Goal: Task Accomplishment & Management: Complete application form

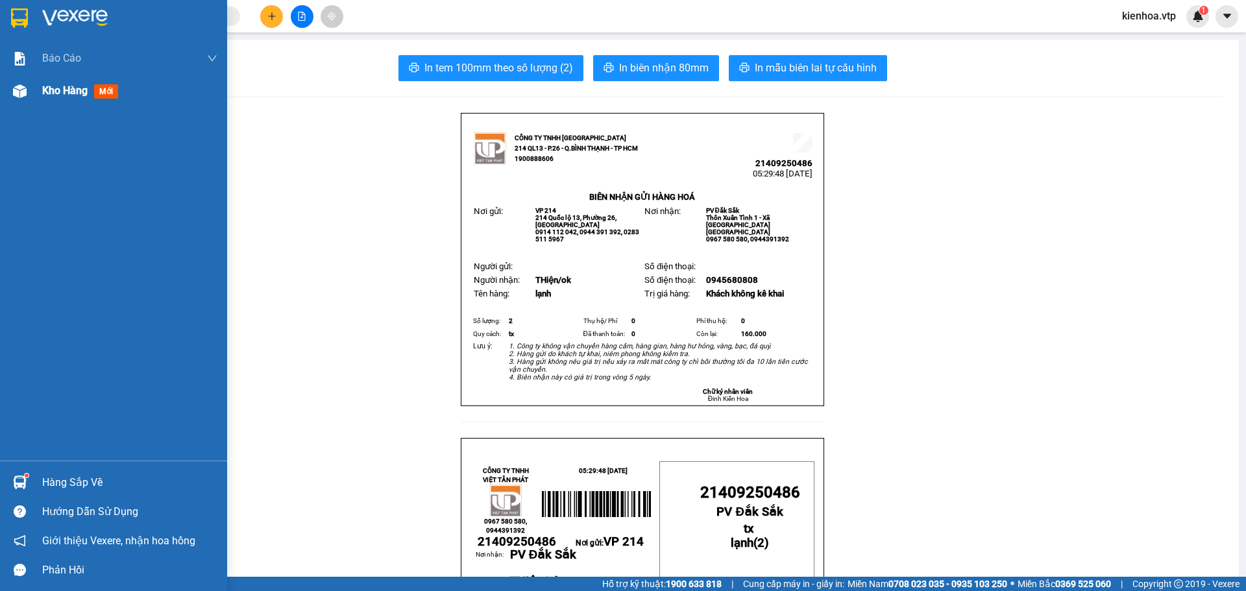
click at [47, 95] on span "Kho hàng" at bounding box center [64, 90] width 45 height 12
click at [49, 94] on span "Kho hàng" at bounding box center [64, 90] width 45 height 12
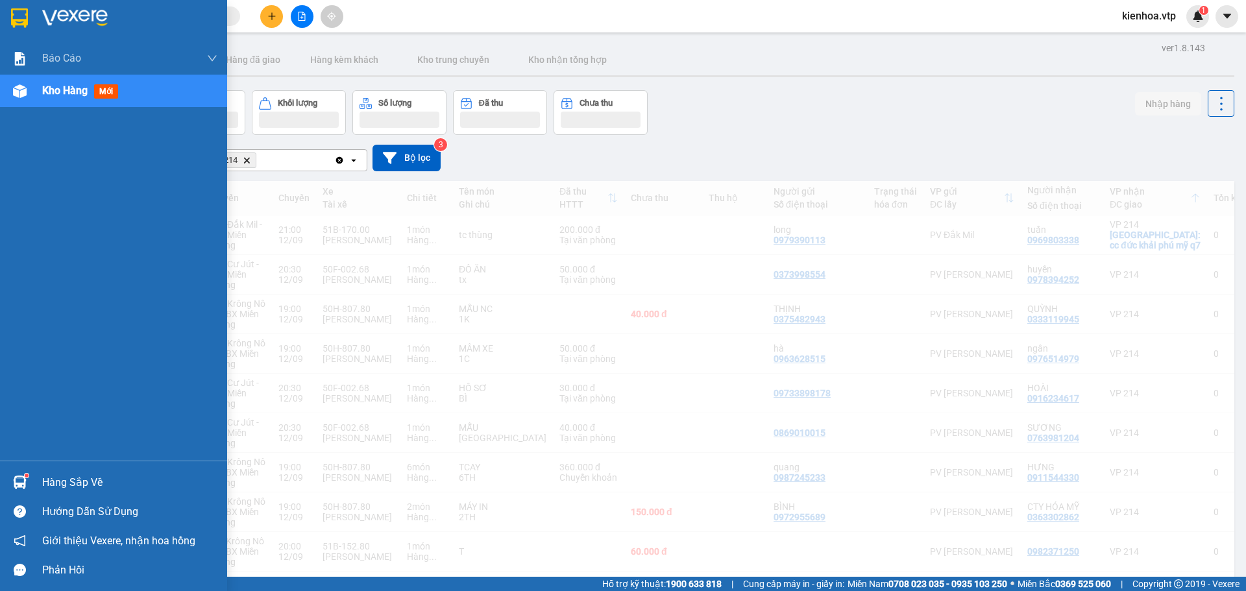
click at [64, 84] on span "Kho hàng" at bounding box center [64, 90] width 45 height 12
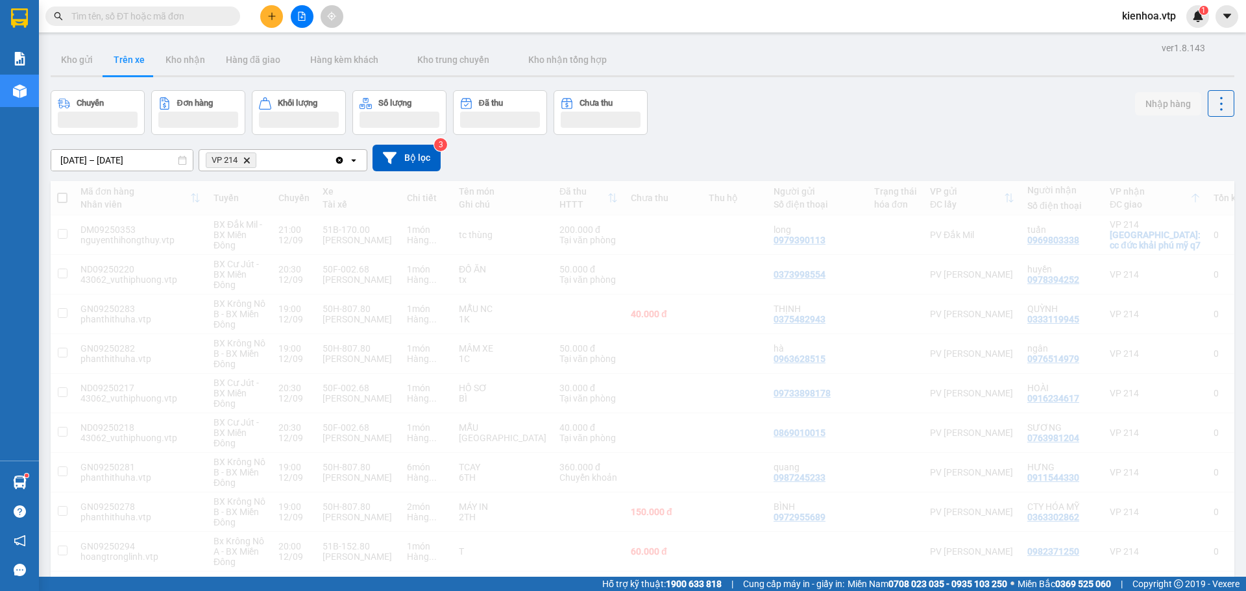
click at [1152, 15] on span "kienhoa.vtp" at bounding box center [1148, 16] width 75 height 16
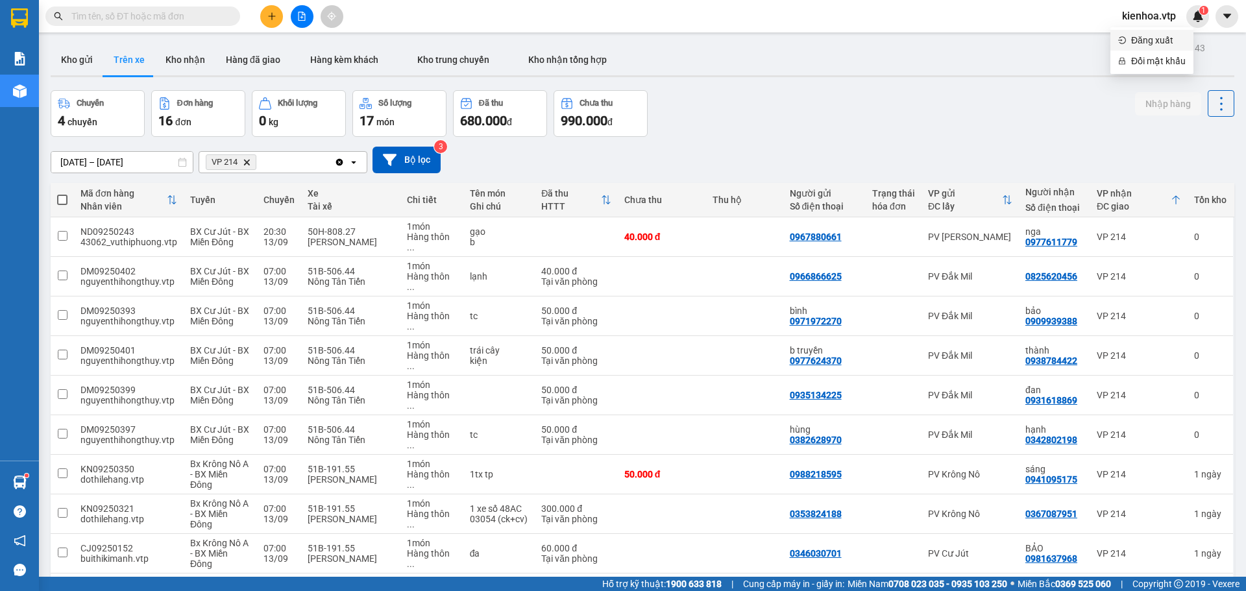
click at [1140, 42] on span "Đăng xuất" at bounding box center [1158, 40] width 54 height 14
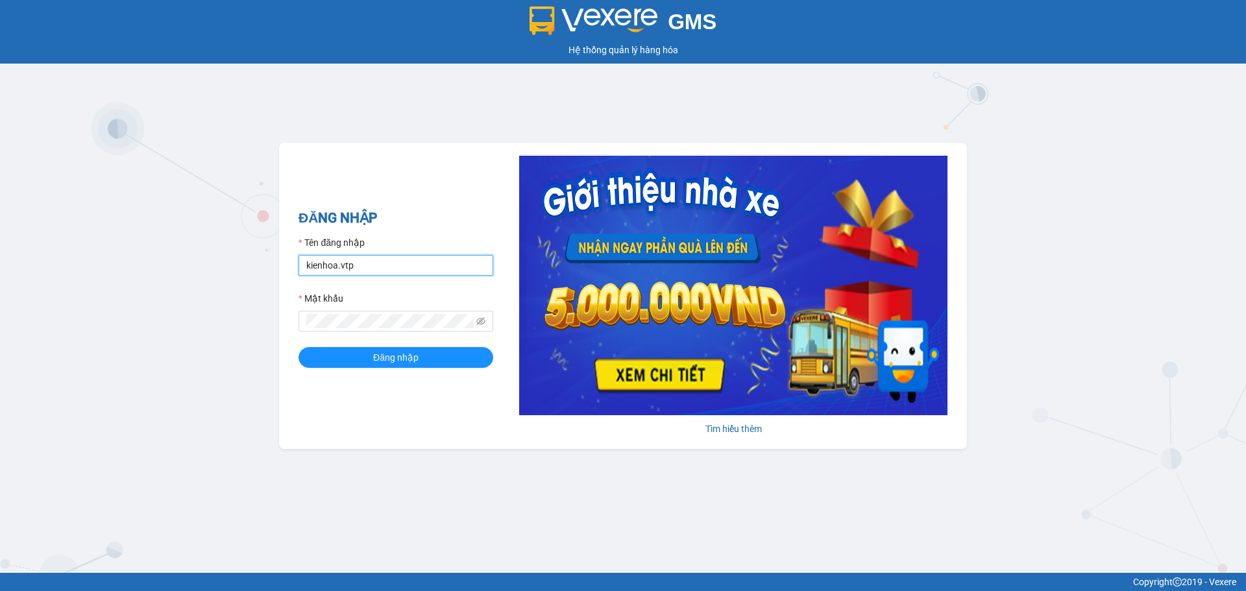
click at [395, 265] on input "kienhoa.vtp" at bounding box center [395, 265] width 195 height 21
type input "thanhtuan.vtp"
click at [407, 352] on span "Đăng nhập" at bounding box center [395, 357] width 45 height 14
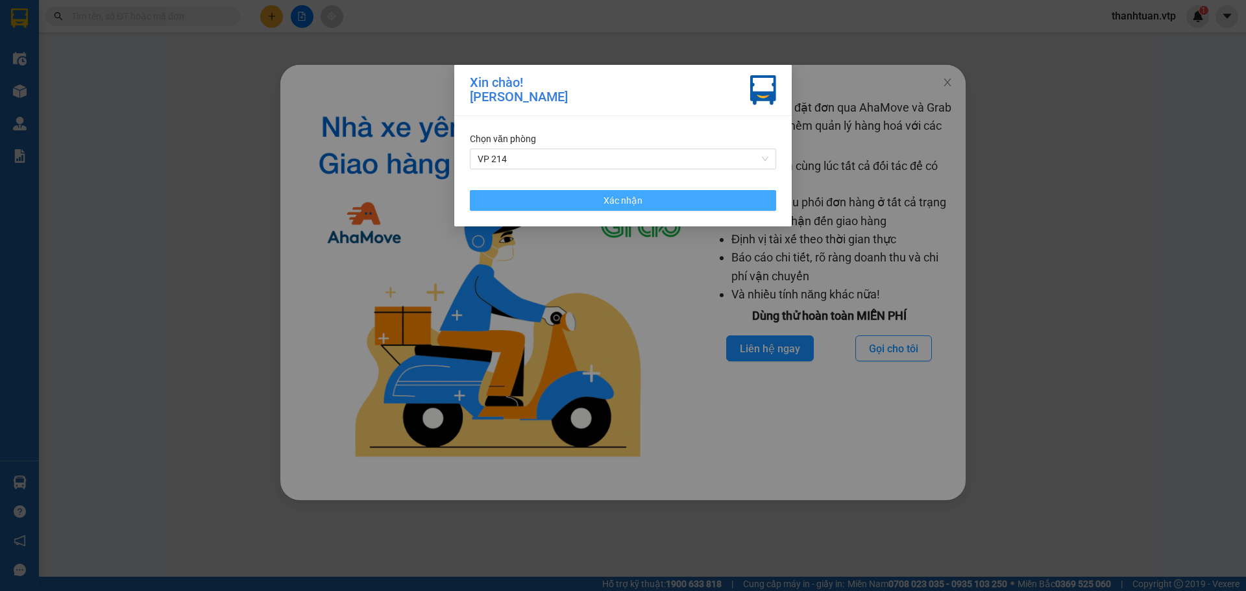
drag, startPoint x: 527, startPoint y: 194, endPoint x: 530, endPoint y: 200, distance: 7.3
click at [527, 194] on button "Xác nhận" at bounding box center [623, 200] width 306 height 21
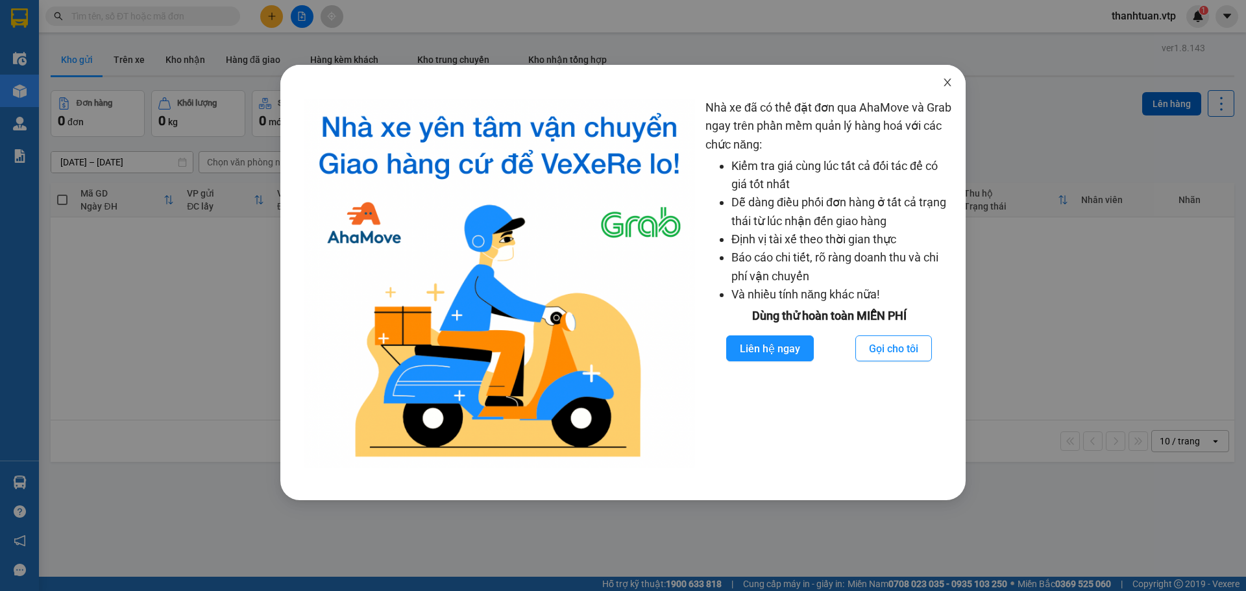
click at [947, 81] on icon "close" at bounding box center [947, 82] width 10 height 10
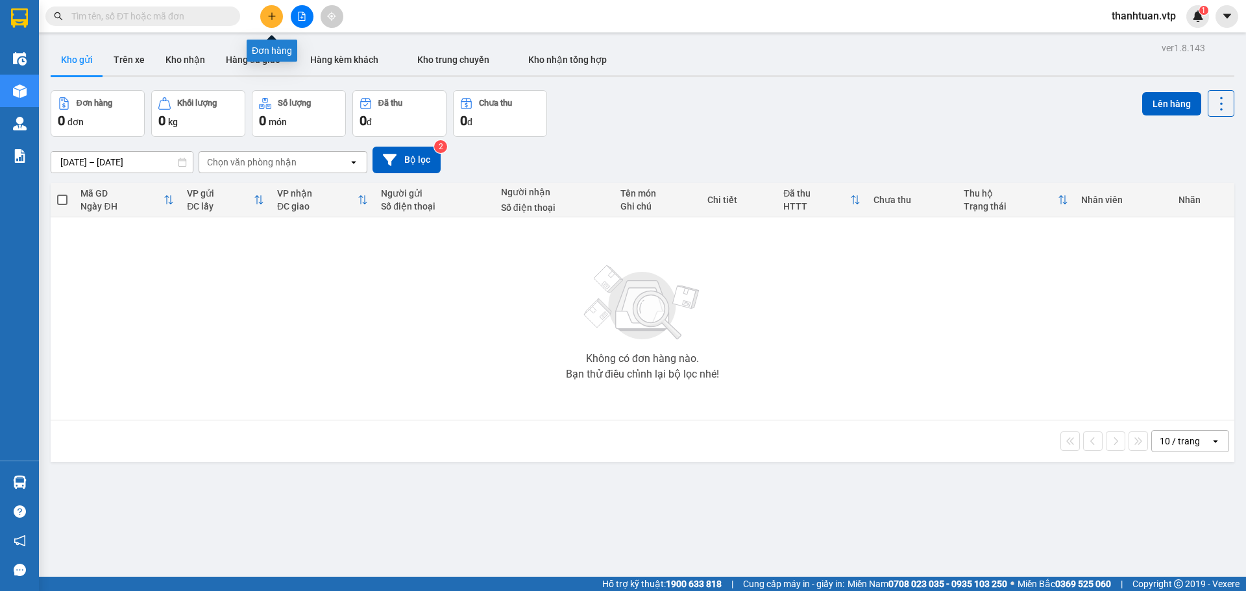
click at [276, 18] on icon "plus" at bounding box center [271, 16] width 9 height 9
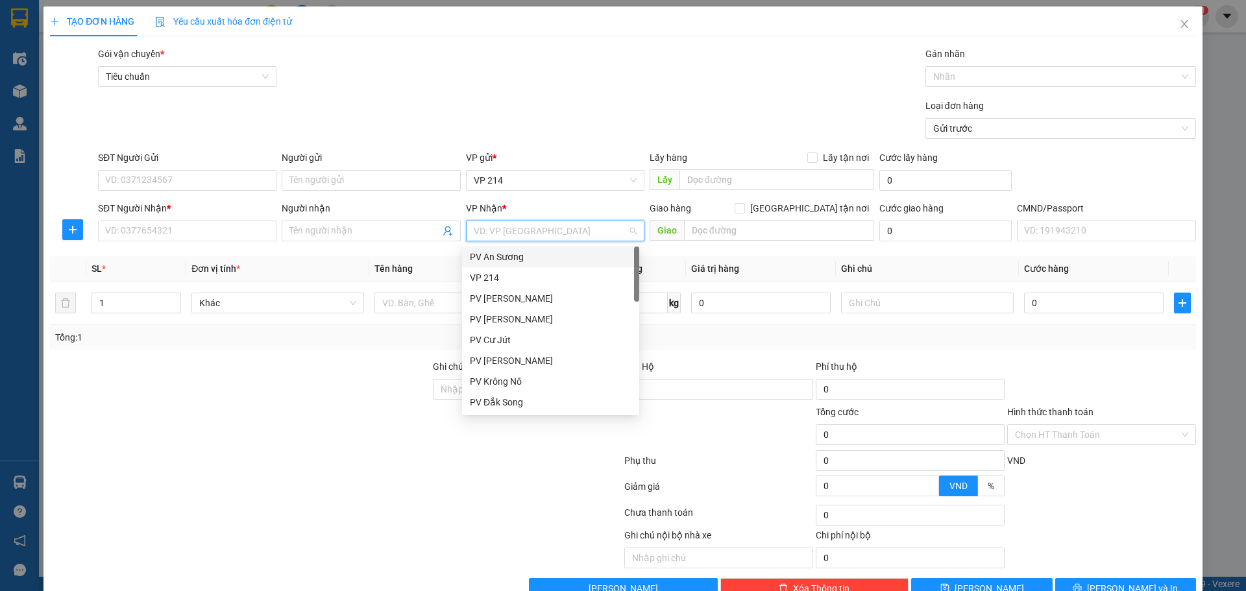
click at [525, 233] on input "search" at bounding box center [551, 230] width 154 height 19
type input "kn"
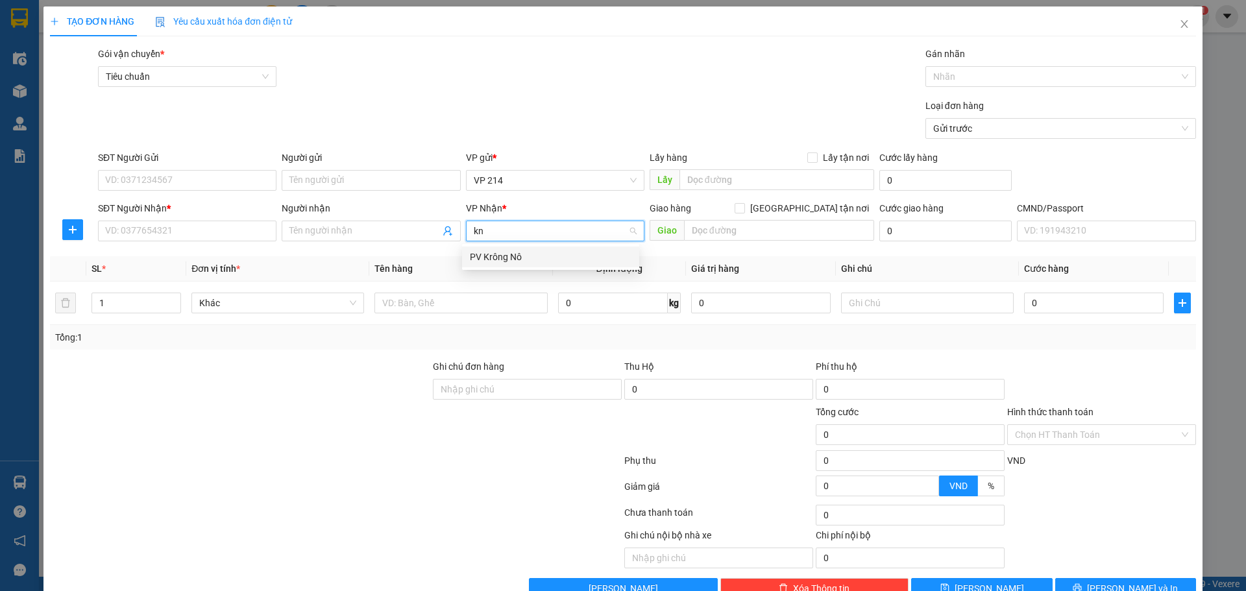
click at [476, 261] on div "PV Krông Nô" at bounding box center [551, 257] width 162 height 14
click at [397, 238] on span at bounding box center [371, 231] width 178 height 21
type input "vũ"
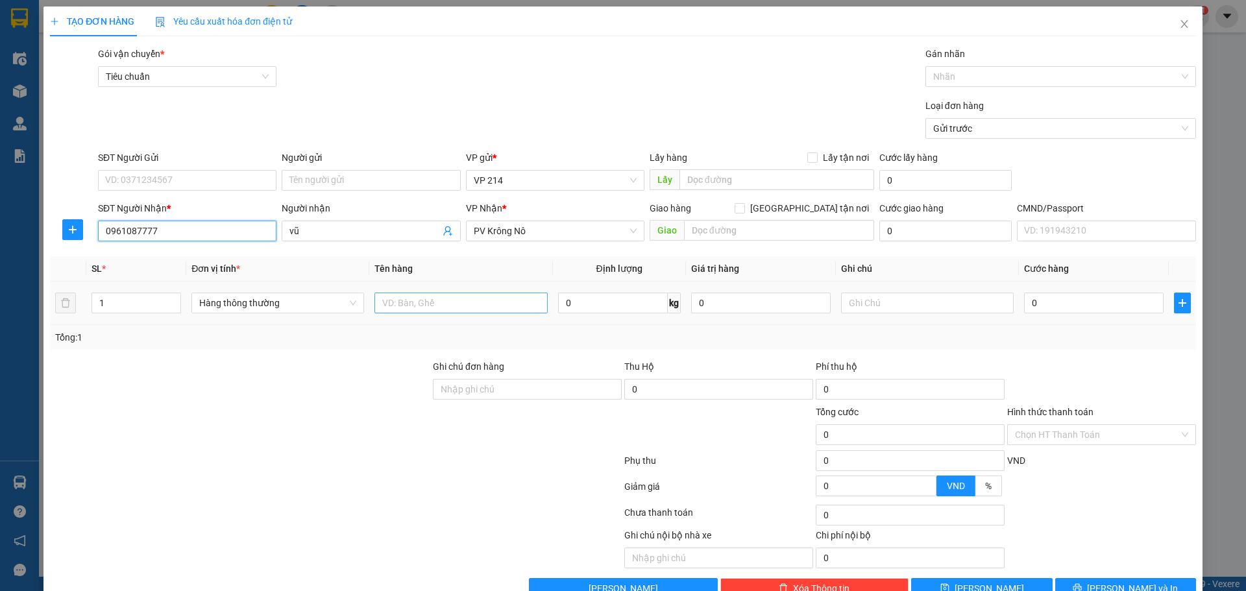
type input "0961087777"
click at [502, 309] on input "text" at bounding box center [460, 303] width 173 height 21
type input "pt"
type input "t"
type input "8"
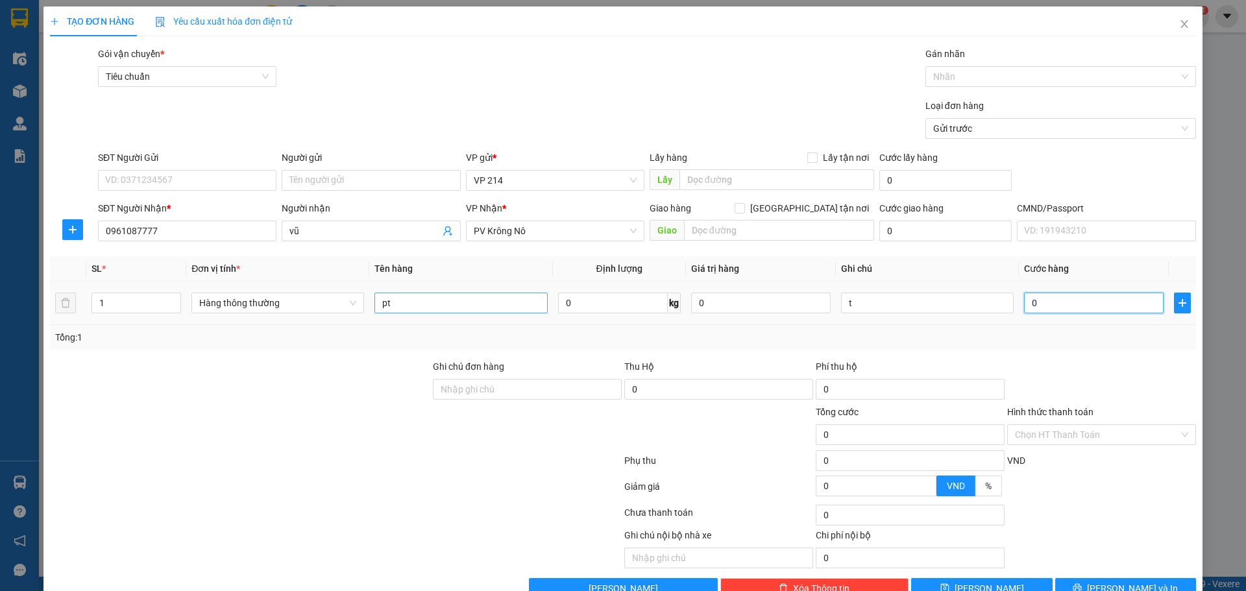
type input "8"
type input "80"
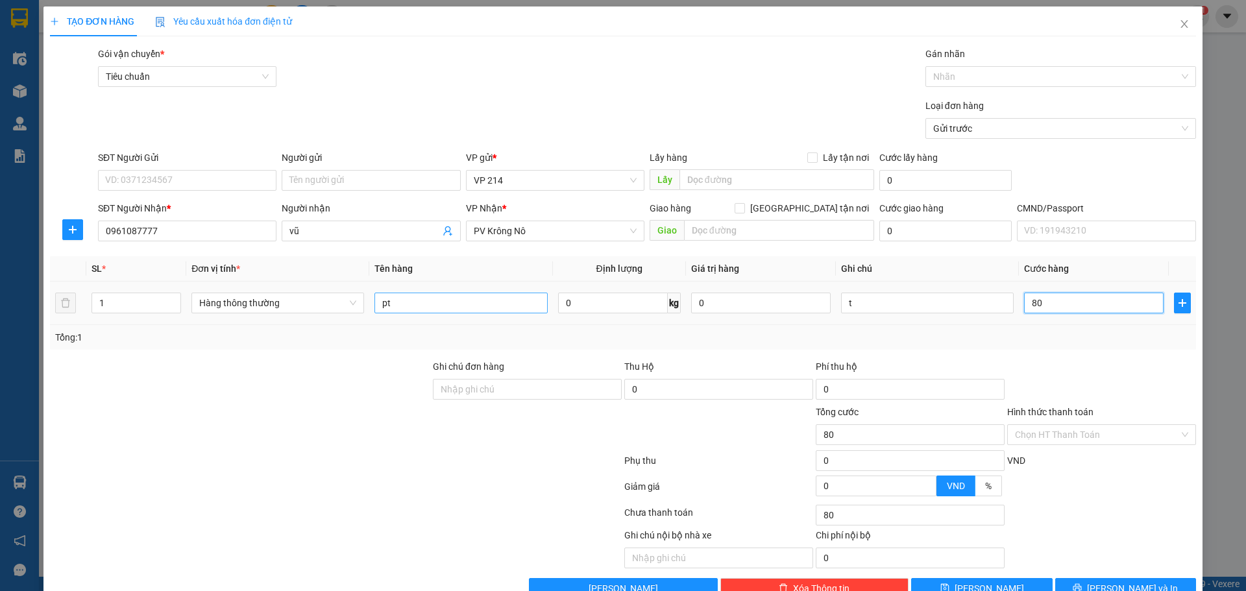
type input "800"
type input "8.000"
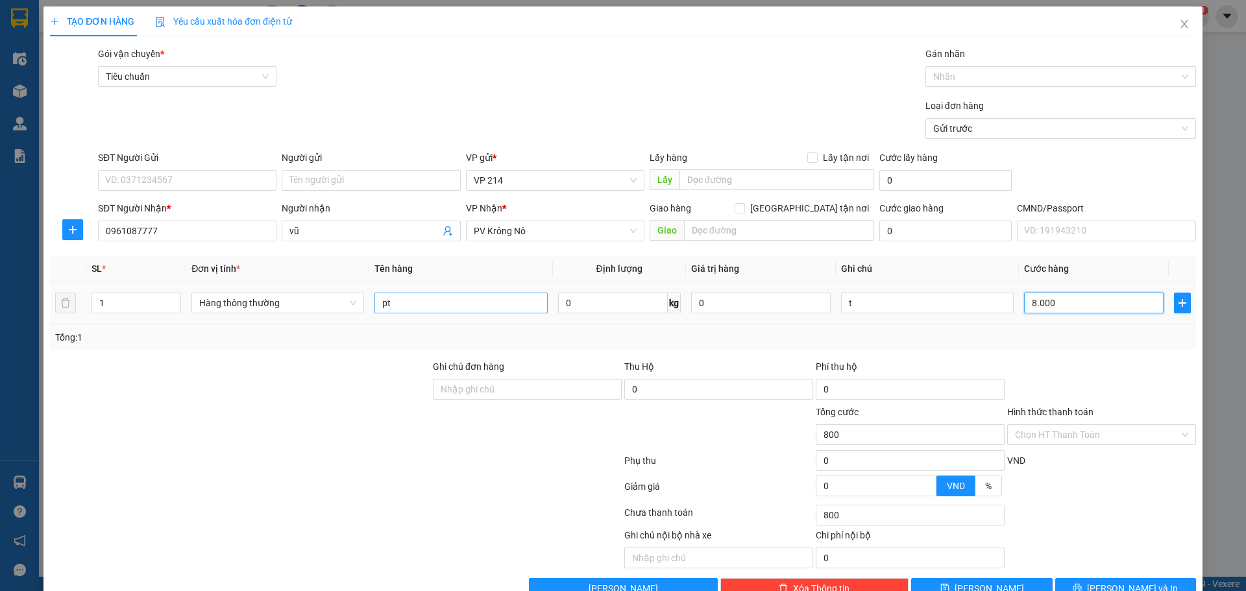
type input "8.000"
type input "80.000"
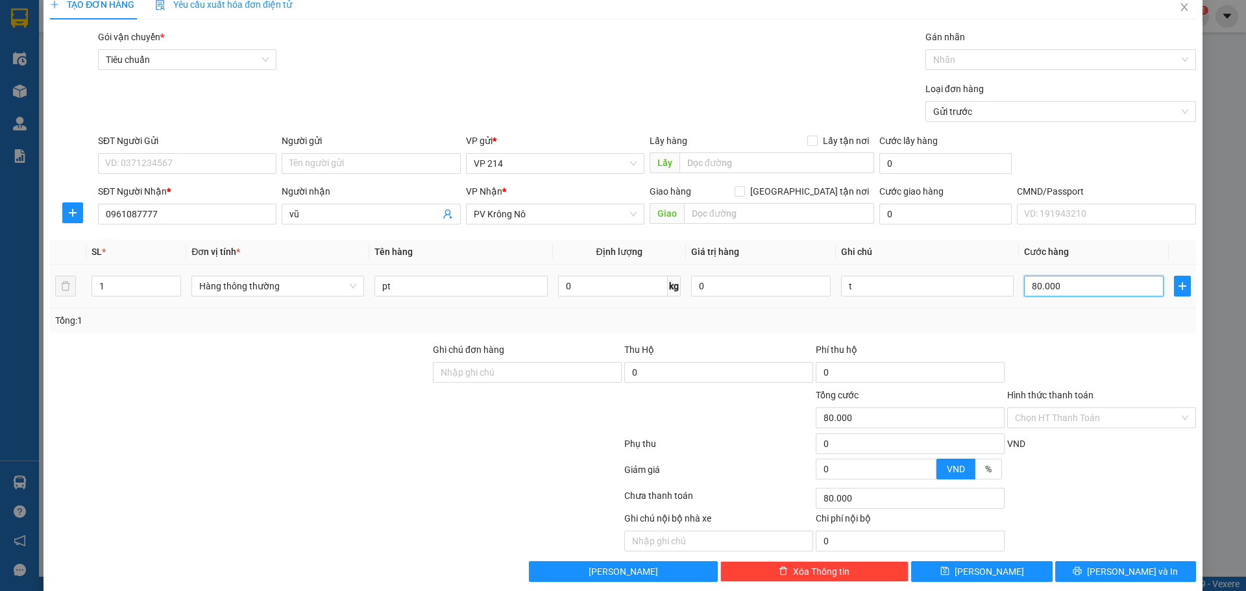
scroll to position [33, 0]
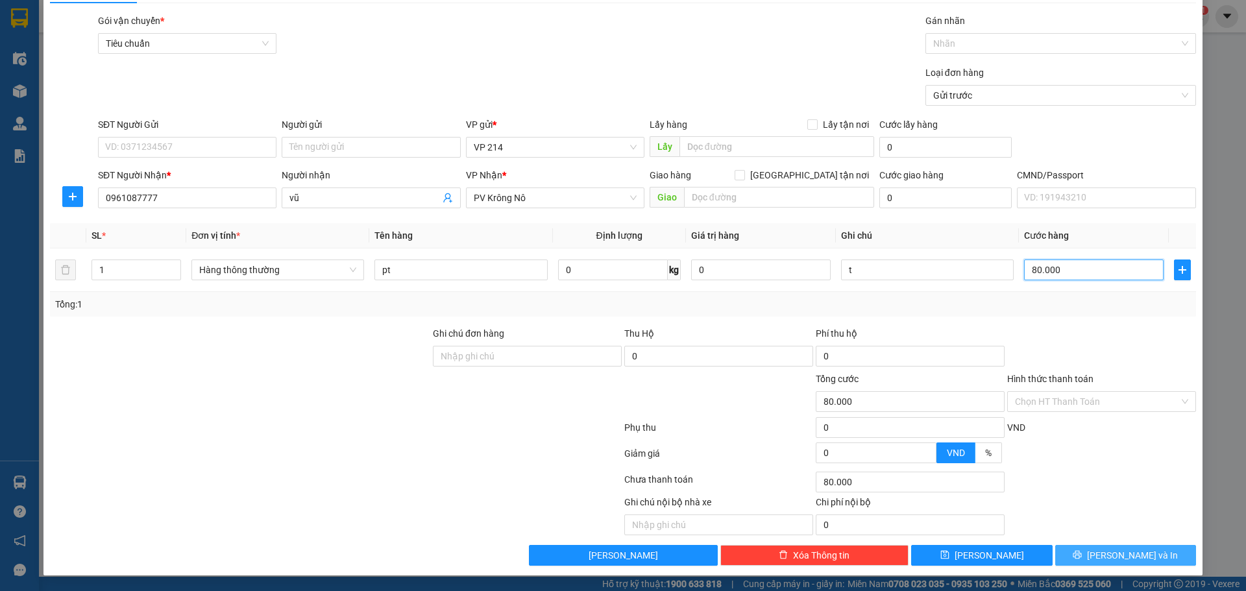
type input "80.000"
click at [1105, 551] on span "Lưu và In" at bounding box center [1132, 555] width 91 height 14
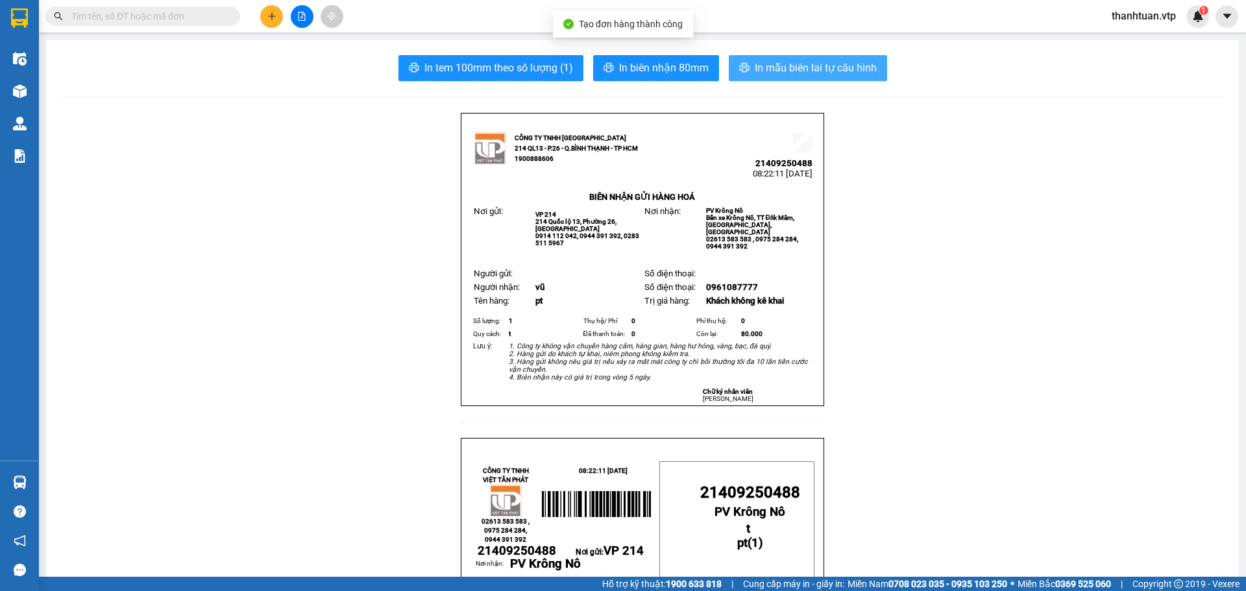
click at [807, 72] on span "In mẫu biên lai tự cấu hình" at bounding box center [815, 68] width 122 height 16
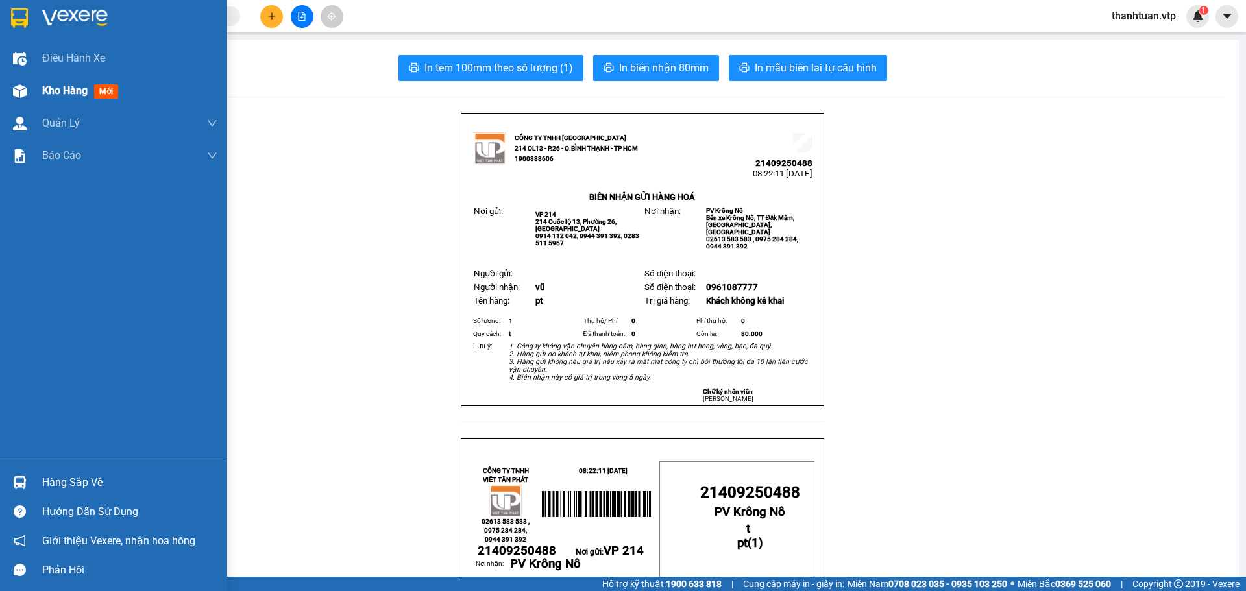
click at [54, 88] on span "Kho hàng" at bounding box center [64, 90] width 45 height 12
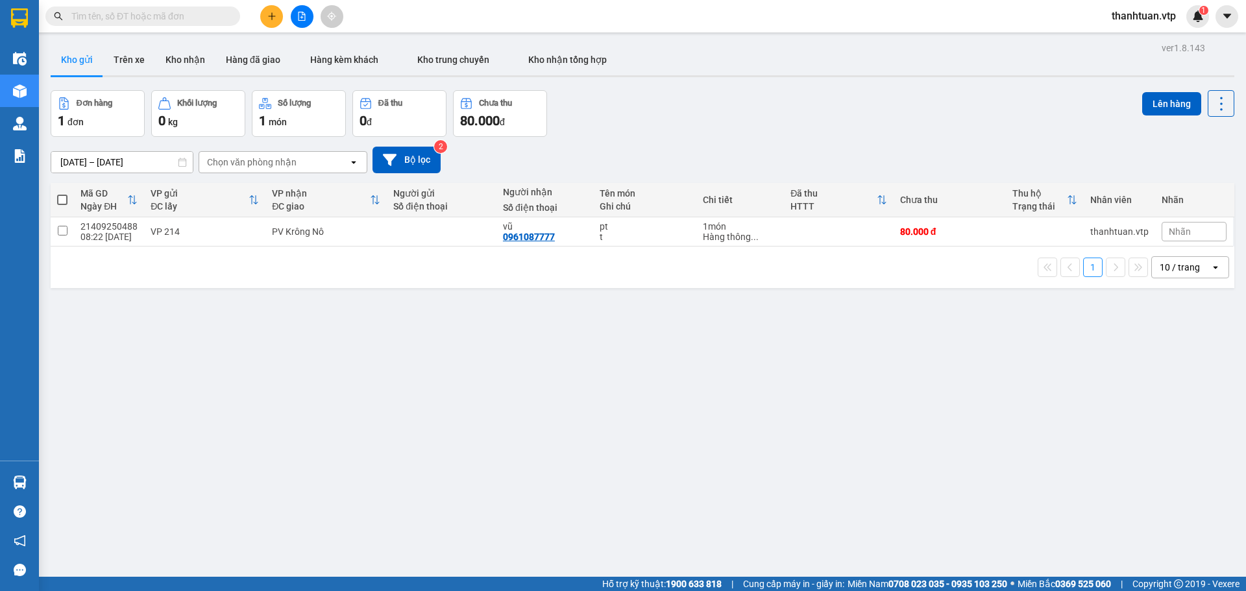
click at [259, 12] on div at bounding box center [301, 16] width 97 height 23
click at [265, 12] on button at bounding box center [271, 16] width 23 height 23
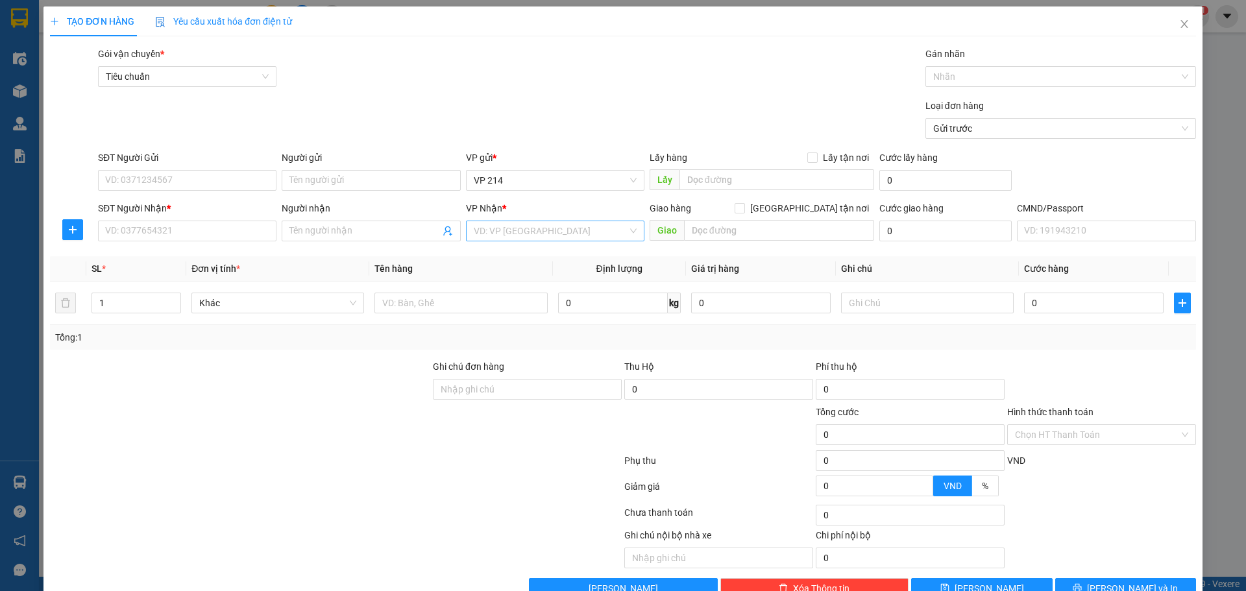
drag, startPoint x: 523, startPoint y: 239, endPoint x: 525, endPoint y: 227, distance: 12.0
click at [523, 234] on input "search" at bounding box center [551, 230] width 154 height 19
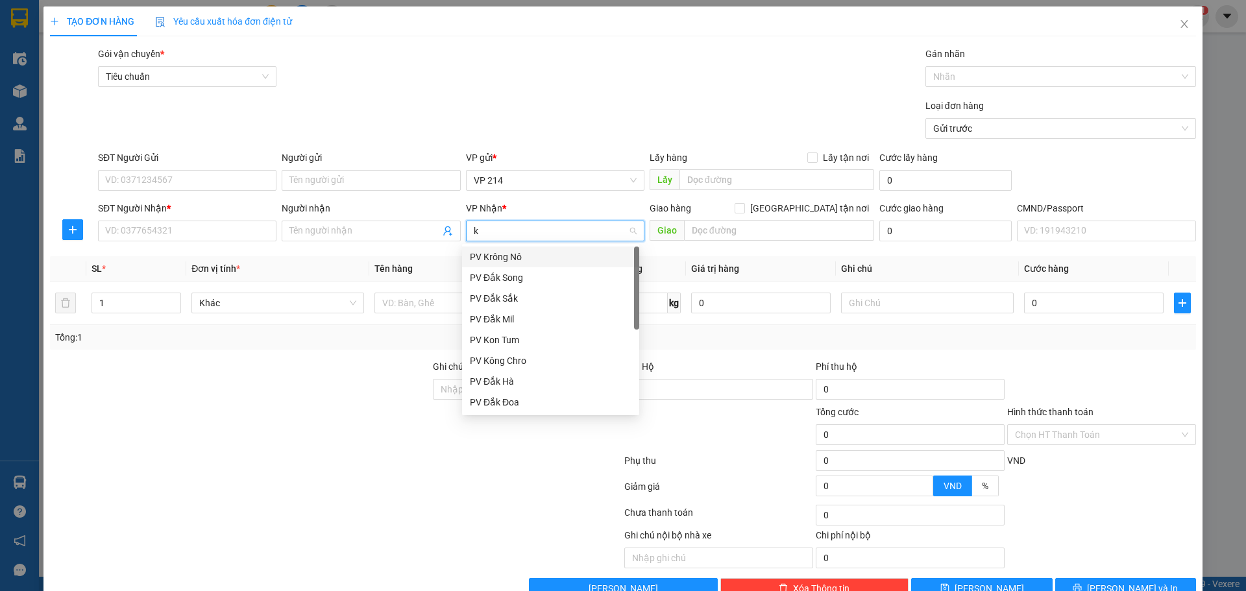
type input "kn"
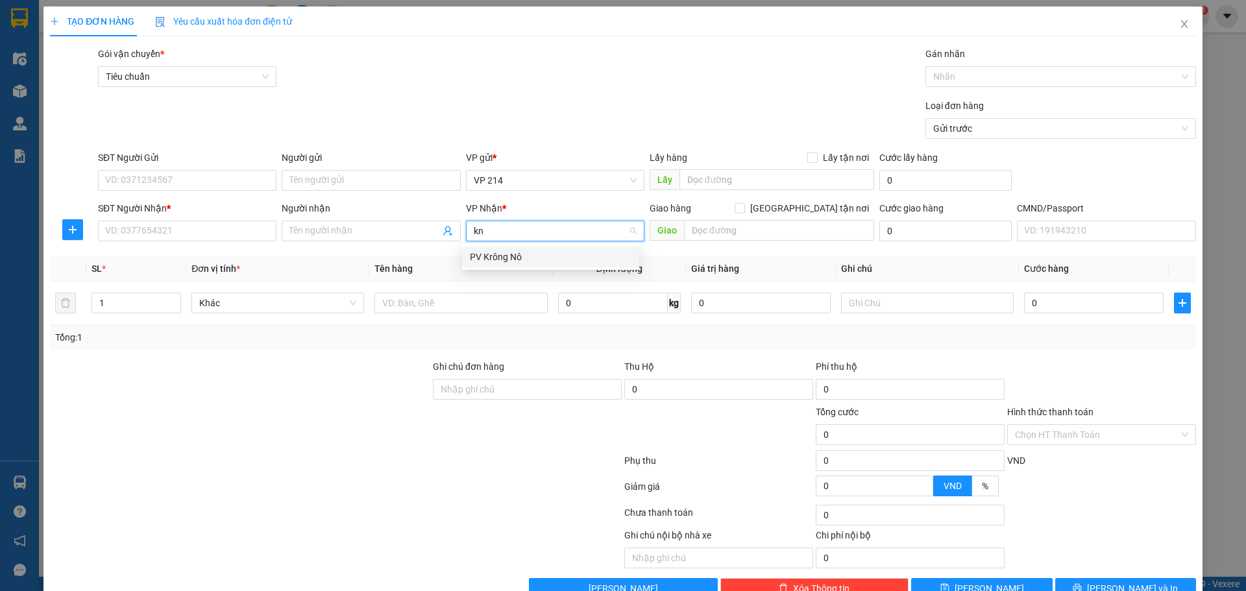
drag, startPoint x: 498, startPoint y: 254, endPoint x: 366, endPoint y: 211, distance: 138.5
click at [498, 253] on div "PV Krông Nô" at bounding box center [551, 257] width 162 height 14
click at [365, 235] on input "Người nhận" at bounding box center [364, 231] width 150 height 14
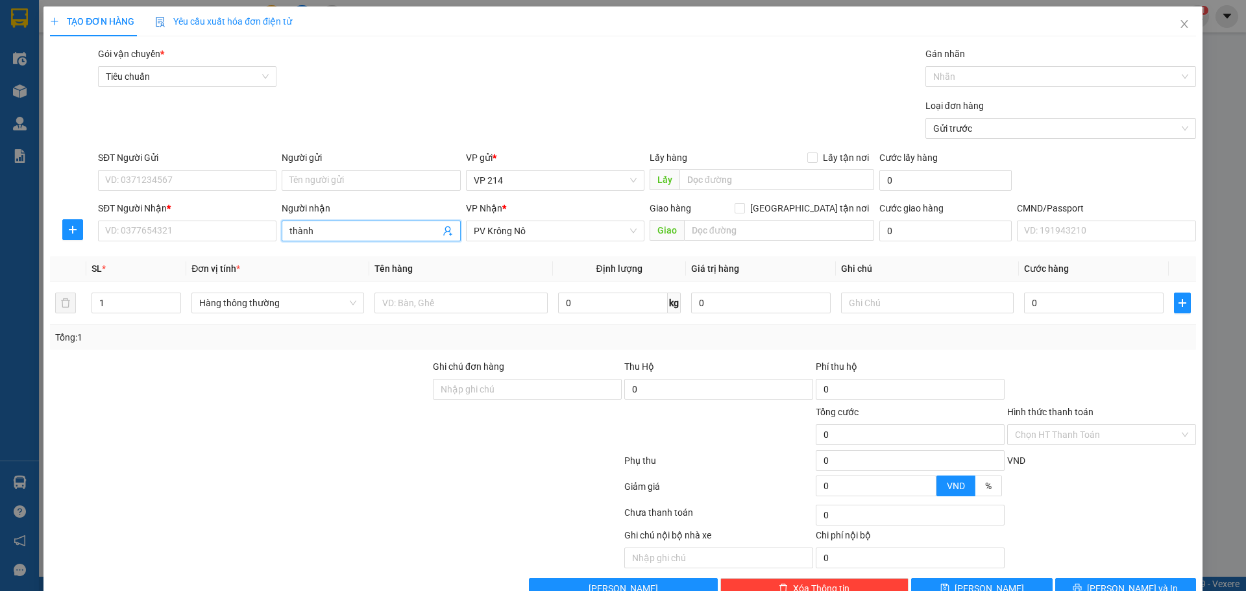
type input "thành"
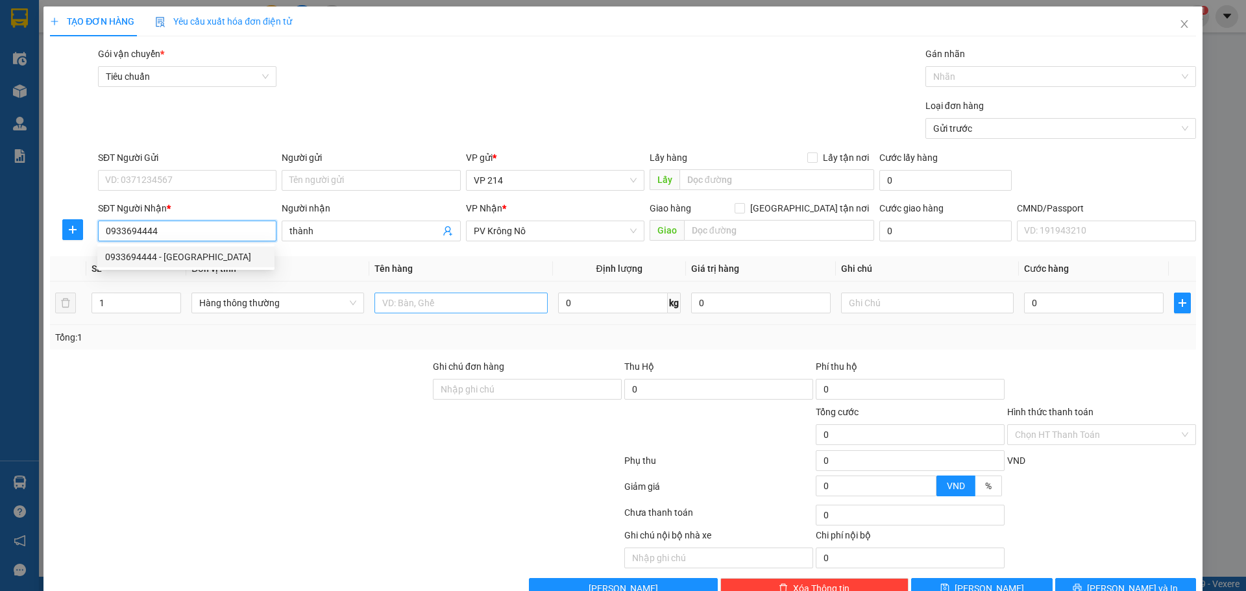
type input "0933694444"
click at [424, 300] on input "text" at bounding box center [460, 303] width 173 height 21
type input "pt"
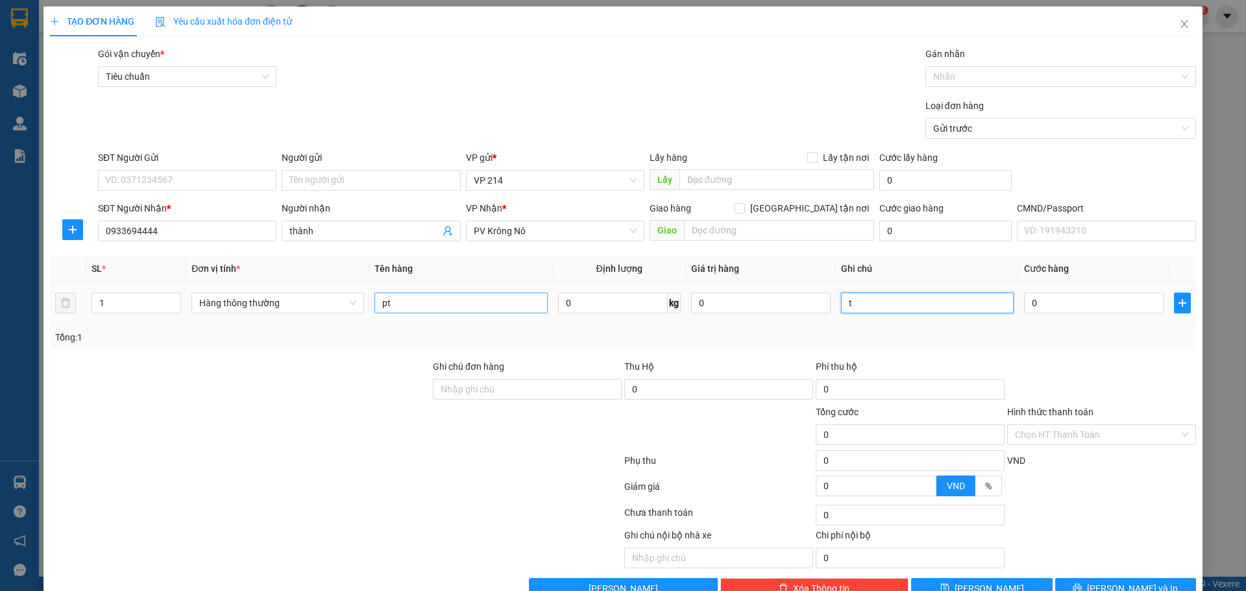
type input "t"
type input "8"
type input "80"
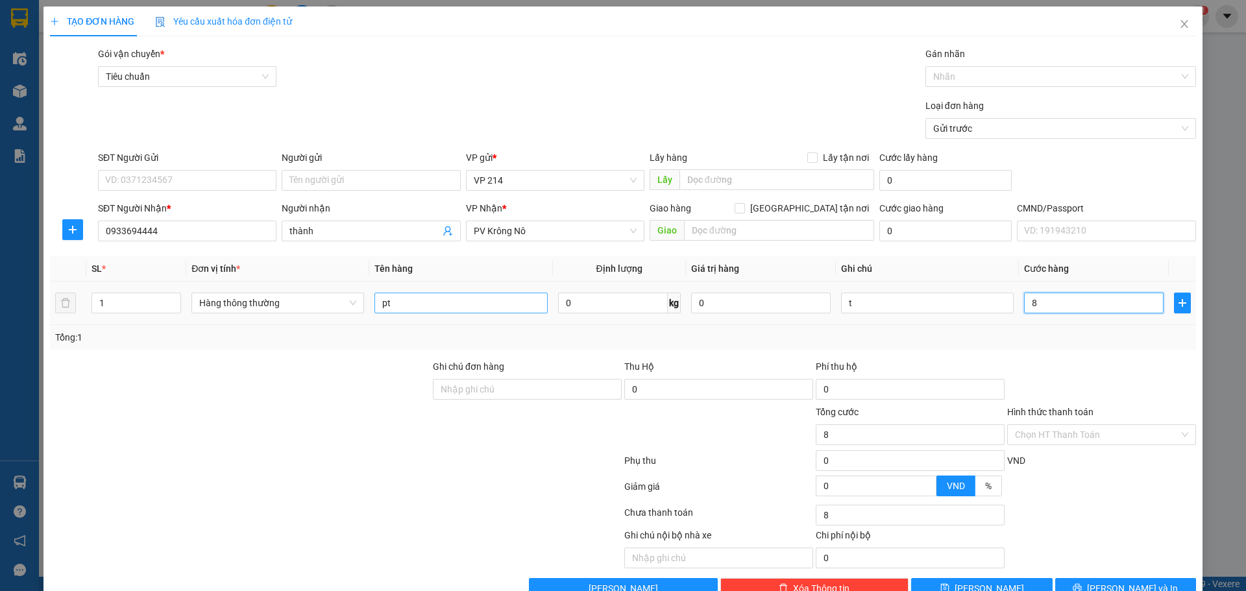
type input "80"
type input "800"
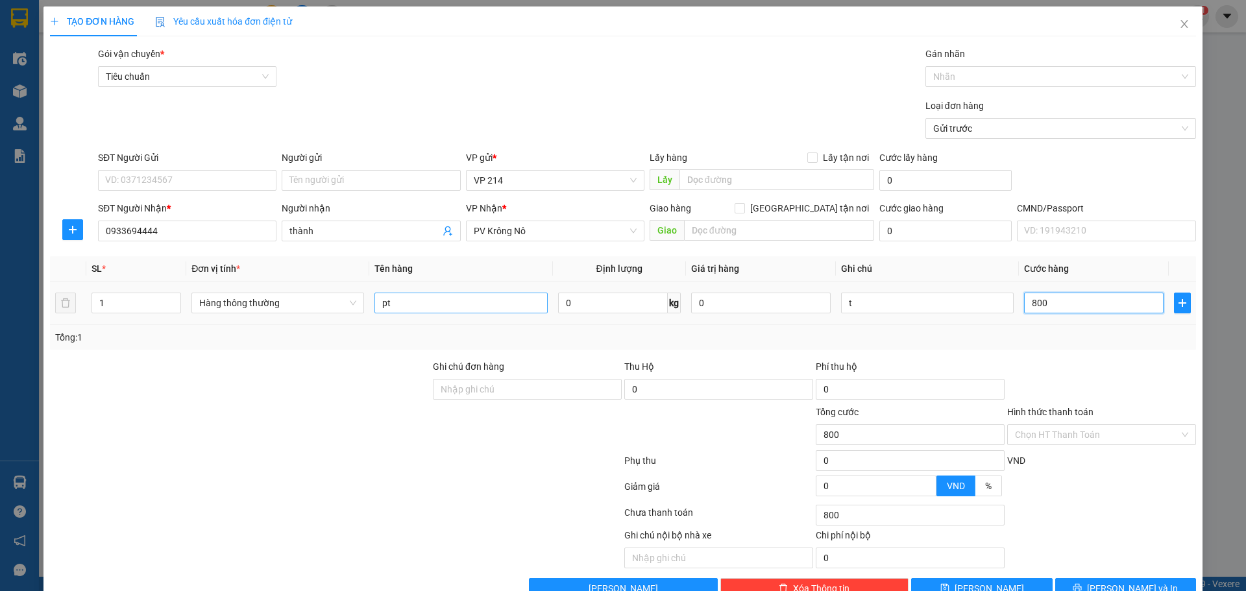
type input "8.000"
type input "80.000"
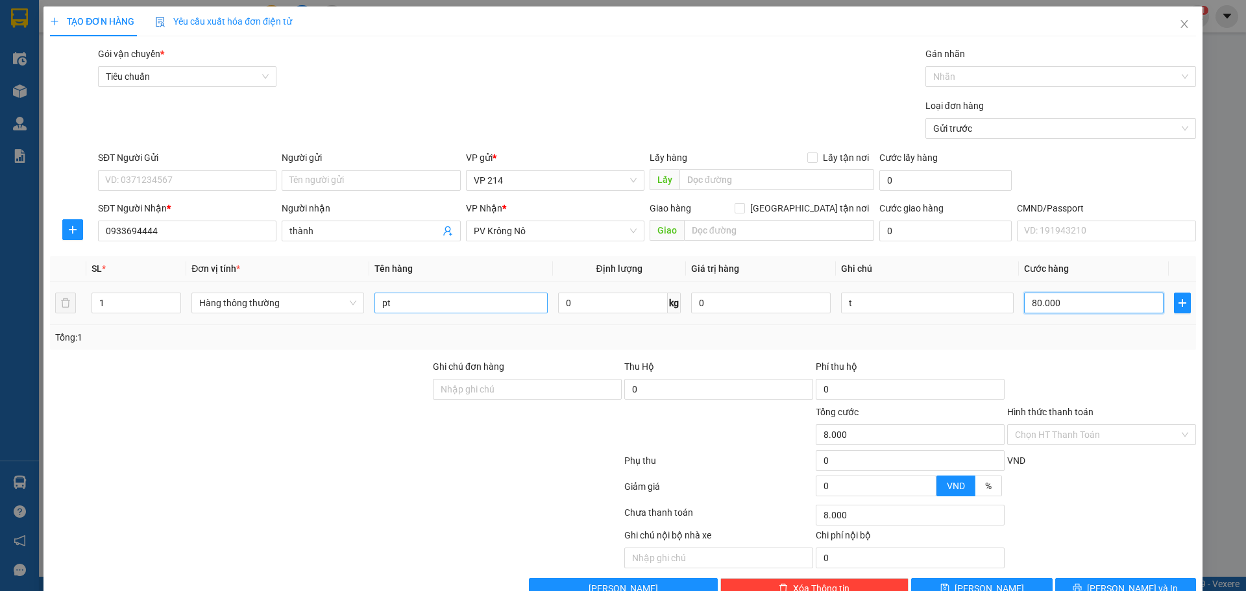
type input "80.000"
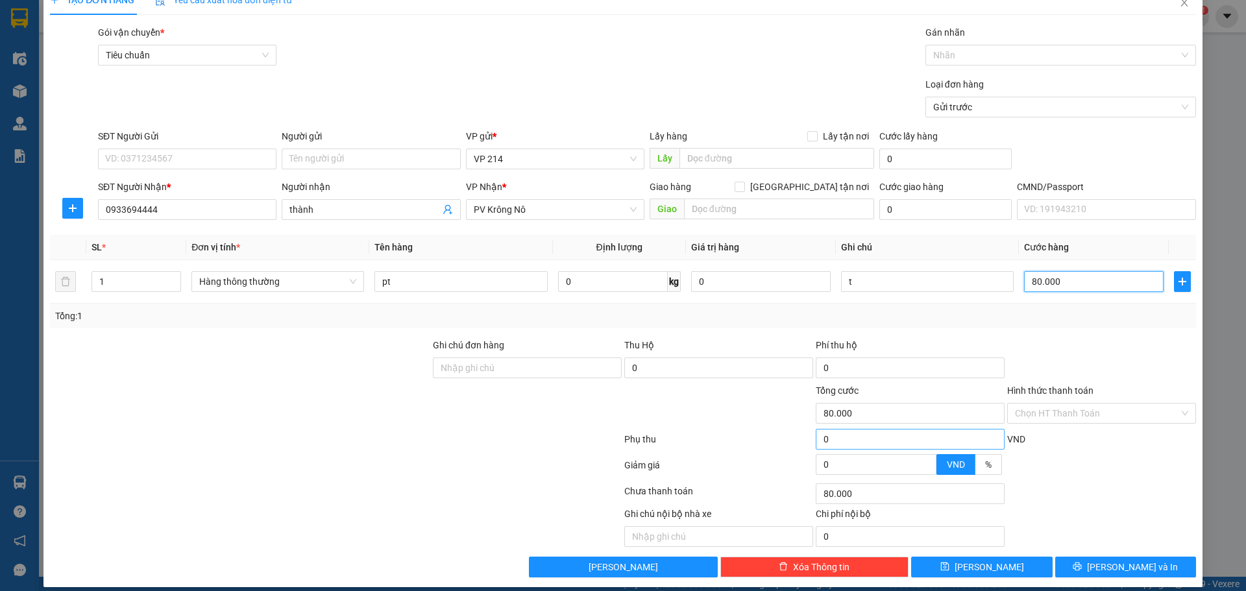
scroll to position [33, 0]
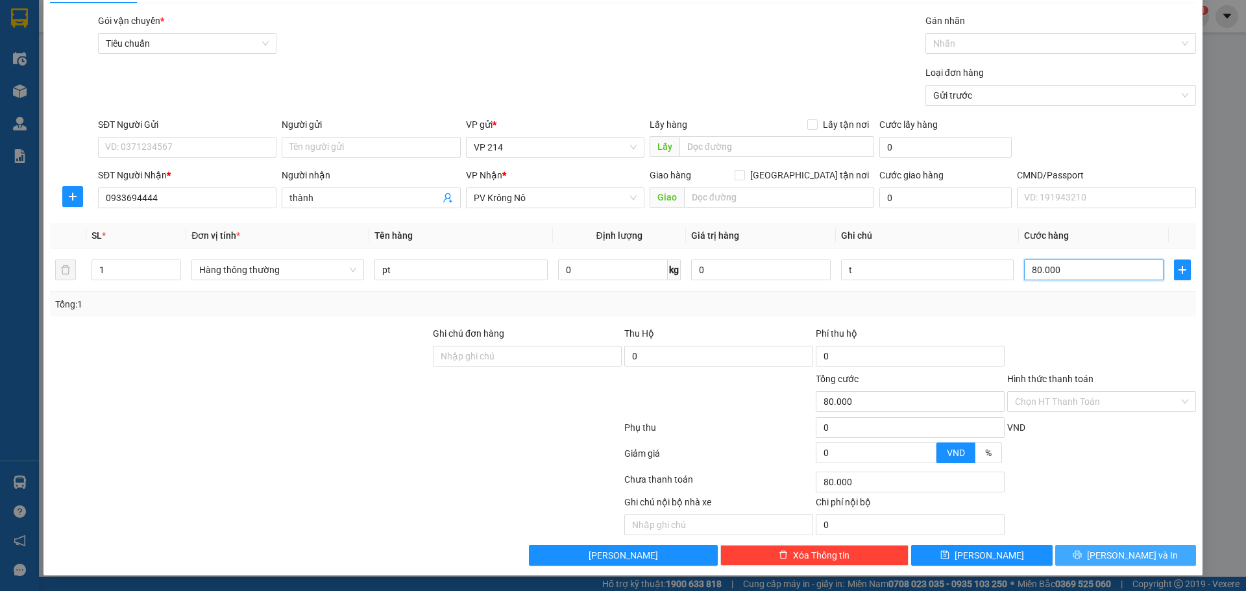
type input "80.000"
click at [1078, 564] on button "Lưu và In" at bounding box center [1125, 555] width 141 height 21
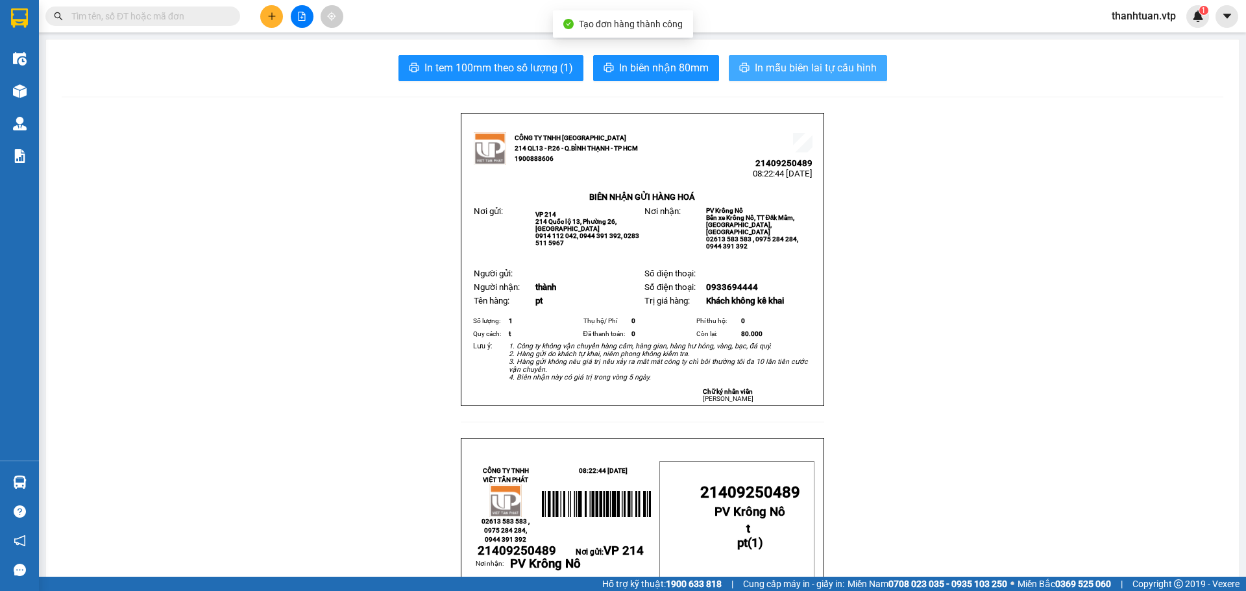
click at [845, 78] on button "In mẫu biên lai tự cấu hình" at bounding box center [808, 68] width 158 height 26
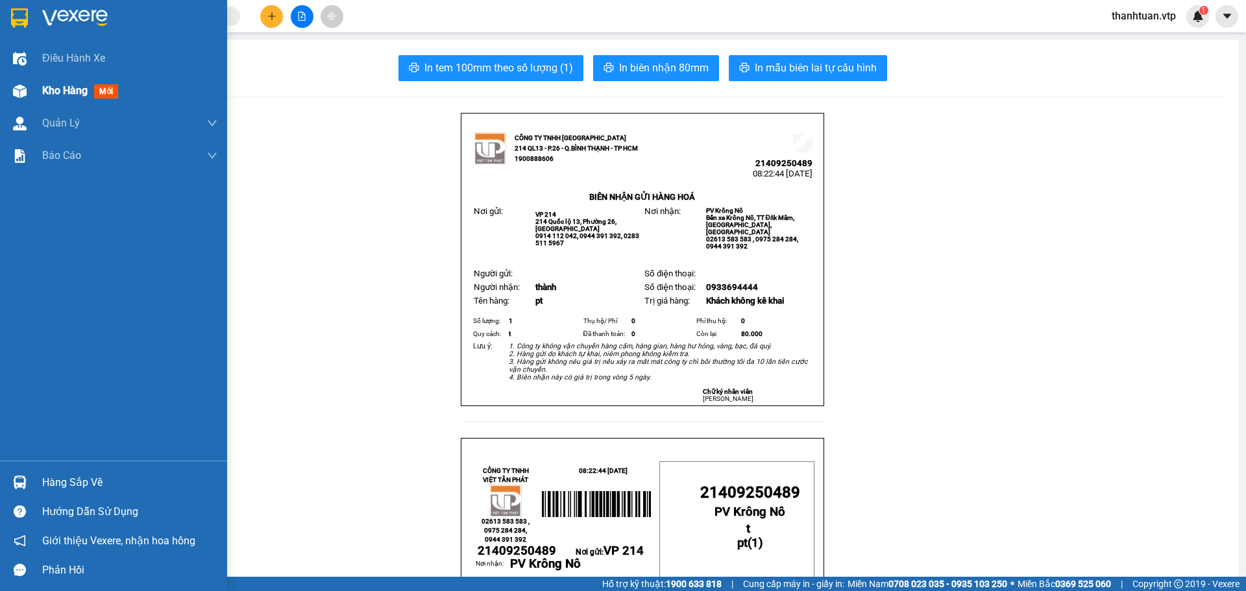
click at [49, 91] on span "Kho hàng" at bounding box center [64, 90] width 45 height 12
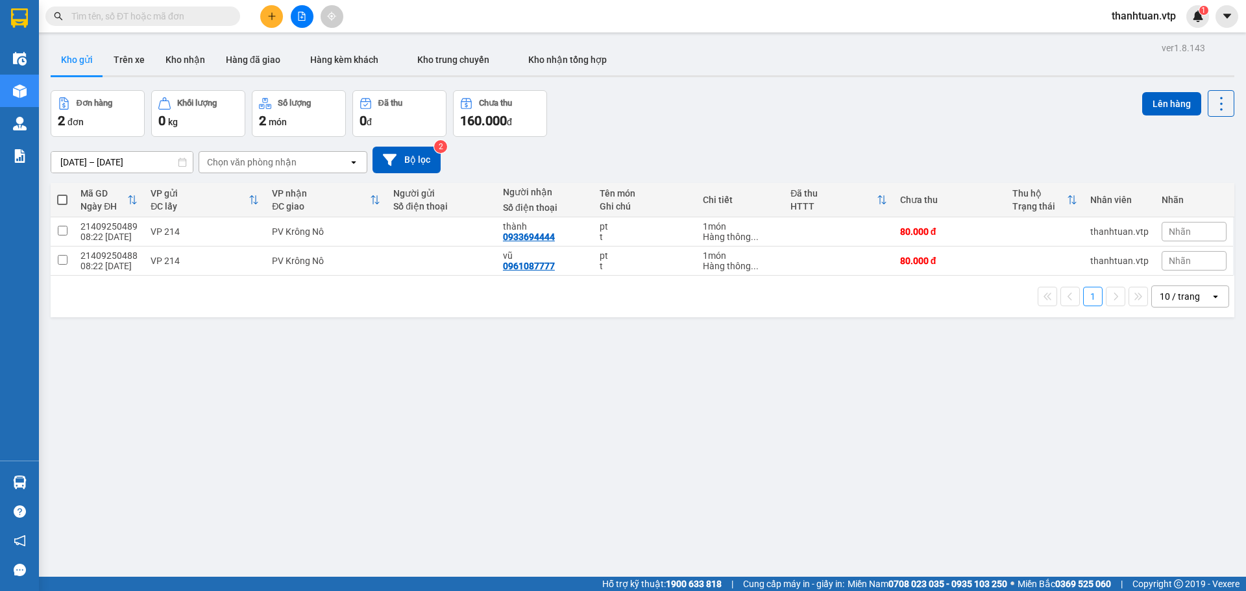
click at [529, 426] on div "ver 1.8.143 Kho gửi Trên xe Kho nhận Hàng đã giao Hàng kèm khách Kho trung chuy…" at bounding box center [642, 334] width 1194 height 591
